Goal: Find specific page/section

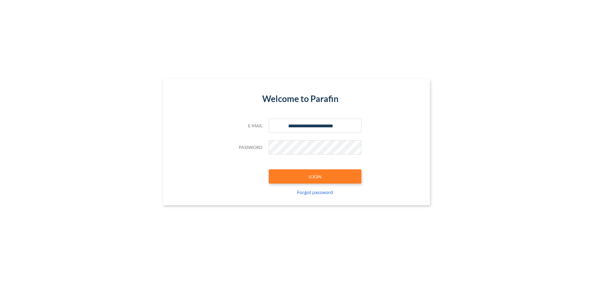
type input "**********"
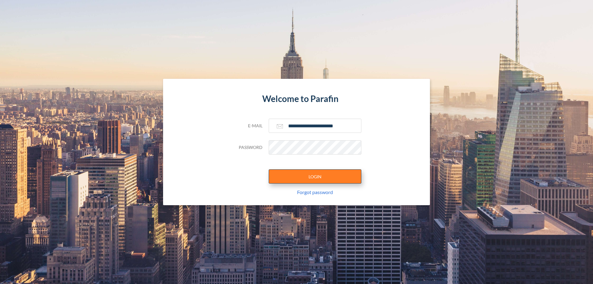
click at [315, 176] on button "LOGIN" at bounding box center [315, 176] width 93 height 14
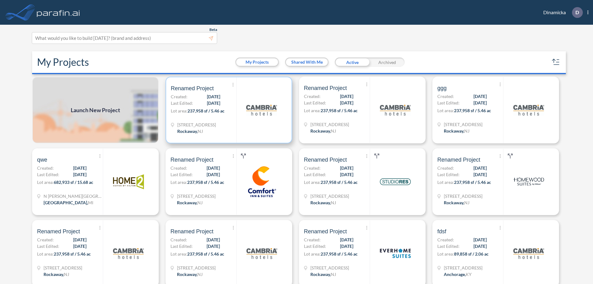
scroll to position [2, 0]
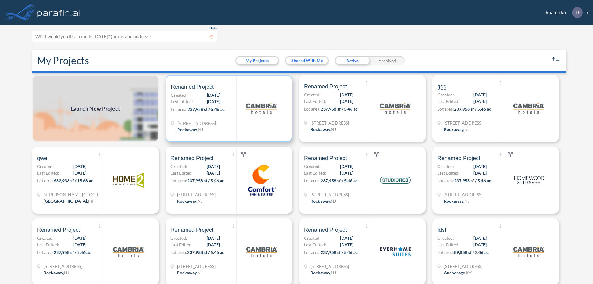
click at [228, 108] on p "Lot area: 237,958 sf / 5.46 ac" at bounding box center [203, 110] width 65 height 9
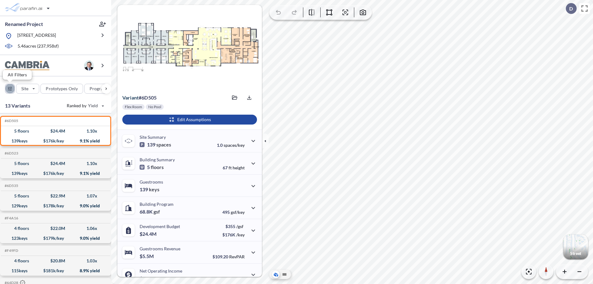
click at [10, 88] on div "button" at bounding box center [9, 88] width 9 height 9
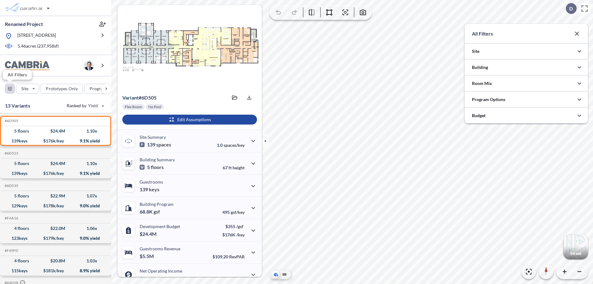
scroll to position [308748, 308624]
click at [579, 67] on icon "button" at bounding box center [579, 67] width 7 height 7
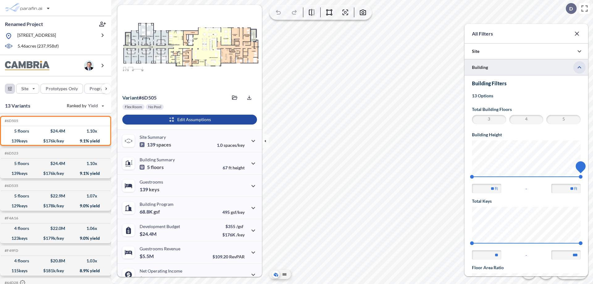
scroll to position [107, 0]
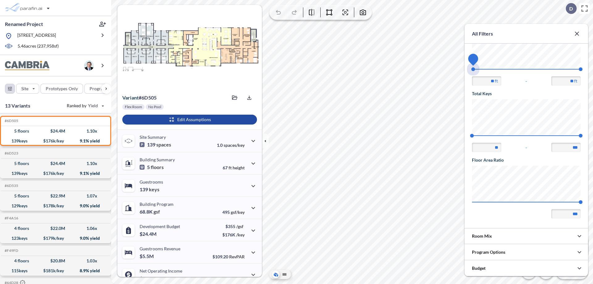
drag, startPoint x: 472, startPoint y: 69, endPoint x: 580, endPoint y: 69, distance: 108.7
click at [580, 69] on span "45 67.56" at bounding box center [526, 71] width 109 height 5
type input "**"
